Goal: Transaction & Acquisition: Download file/media

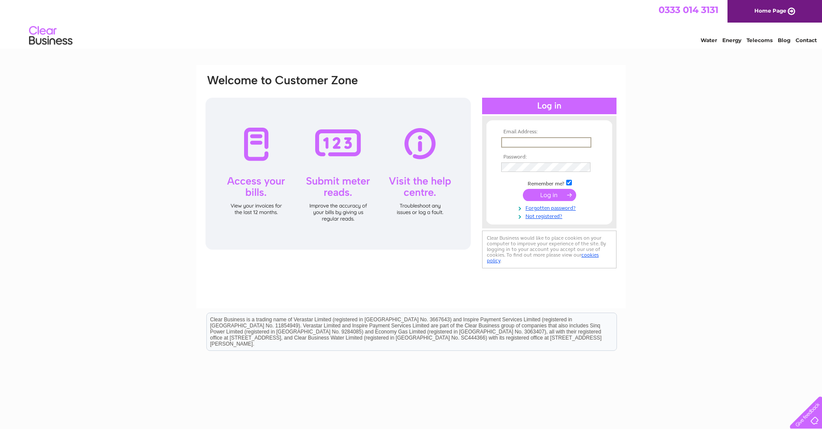
click at [503, 141] on input "text" at bounding box center [546, 142] width 90 height 10
type input "[PERSON_NAME][EMAIL_ADDRESS][DOMAIN_NAME]"
click at [555, 196] on input "submit" at bounding box center [549, 194] width 53 height 12
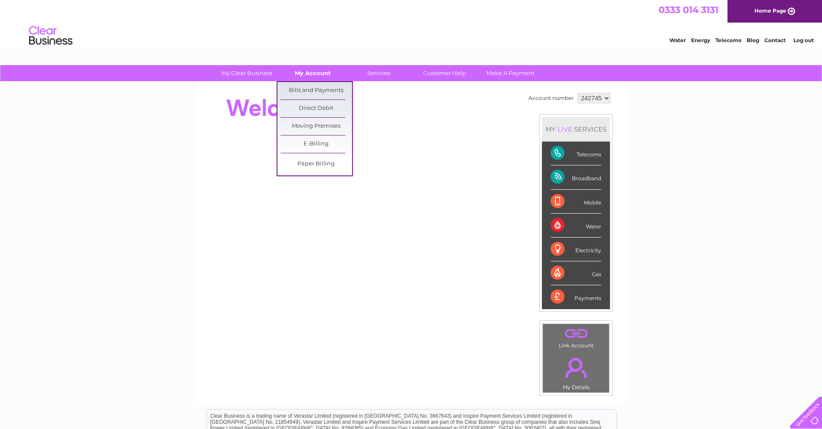
click at [302, 69] on link "My Account" at bounding box center [313, 73] width 72 height 16
click at [303, 88] on link "Bills and Payments" at bounding box center [317, 90] width 72 height 17
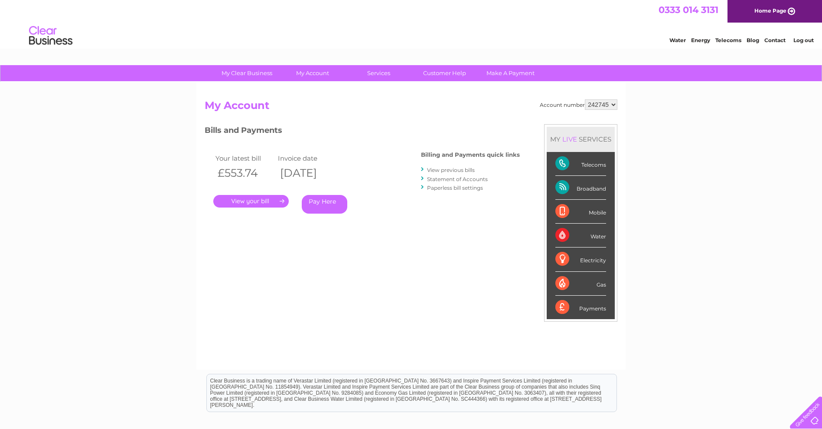
click at [458, 169] on link "View previous bills" at bounding box center [451, 170] width 48 height 7
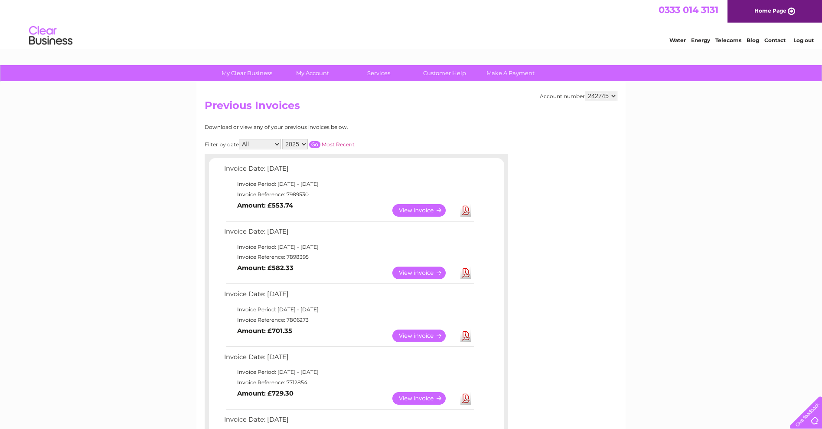
click at [463, 210] on link "Download" at bounding box center [466, 210] width 11 height 13
